Goal: Check status: Check status

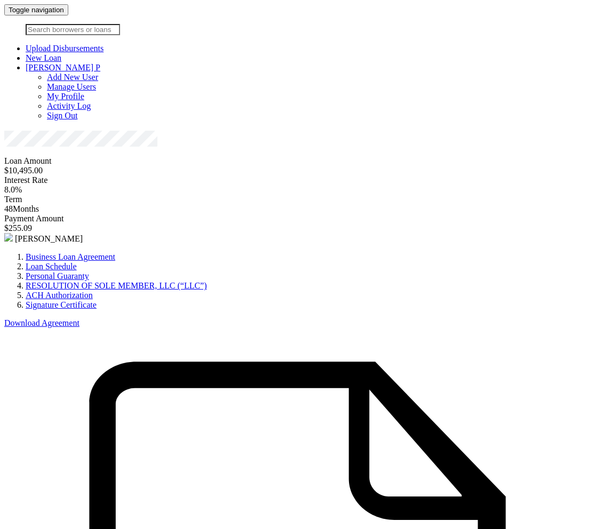
click at [68, 14] on link at bounding box center [68, 9] width 0 height 9
